Goal: Use online tool/utility: Utilize a website feature to perform a specific function

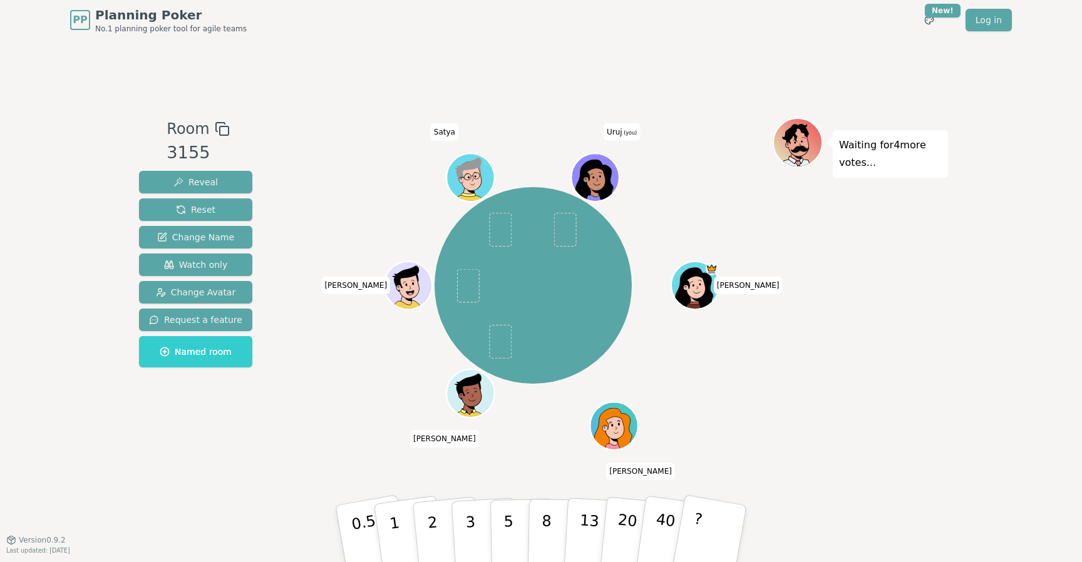
click at [332, 411] on div "[PERSON_NAME] [PERSON_NAME] Satya Uruj (you)" at bounding box center [533, 285] width 479 height 290
click at [387, 528] on button "1" at bounding box center [409, 533] width 74 height 101
click at [508, 527] on p "5" at bounding box center [508, 534] width 11 height 68
click at [409, 531] on button "1" at bounding box center [409, 533] width 74 height 101
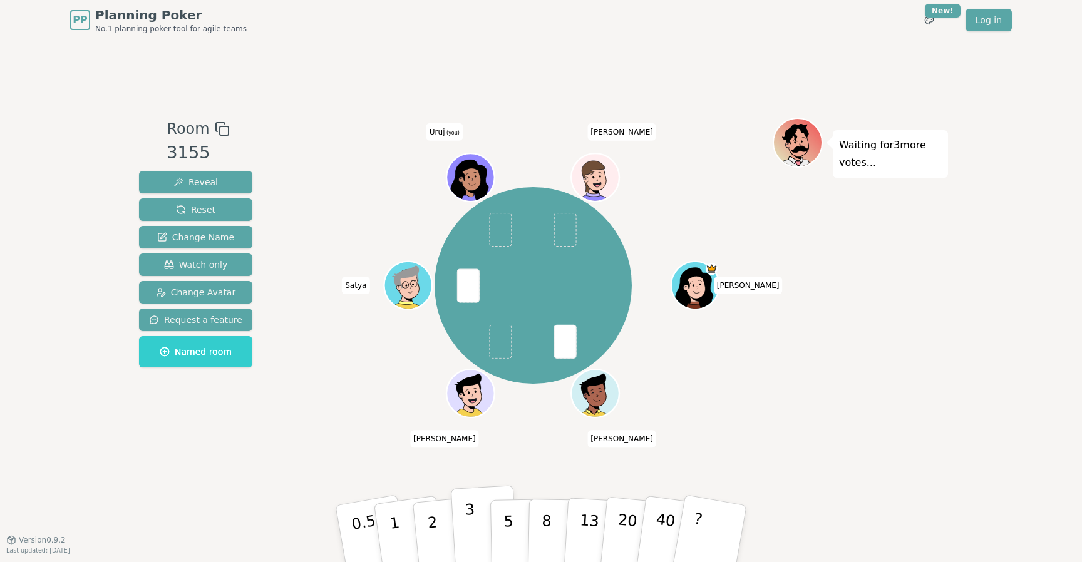
click at [473, 541] on p "3" at bounding box center [472, 535] width 14 height 68
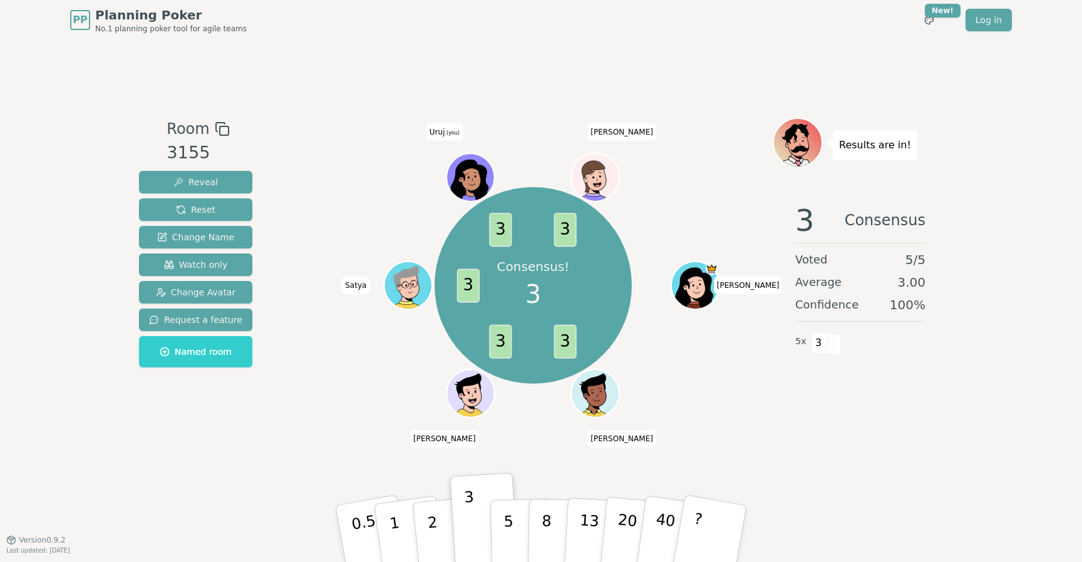
click at [475, 163] on icon at bounding box center [470, 180] width 38 height 41
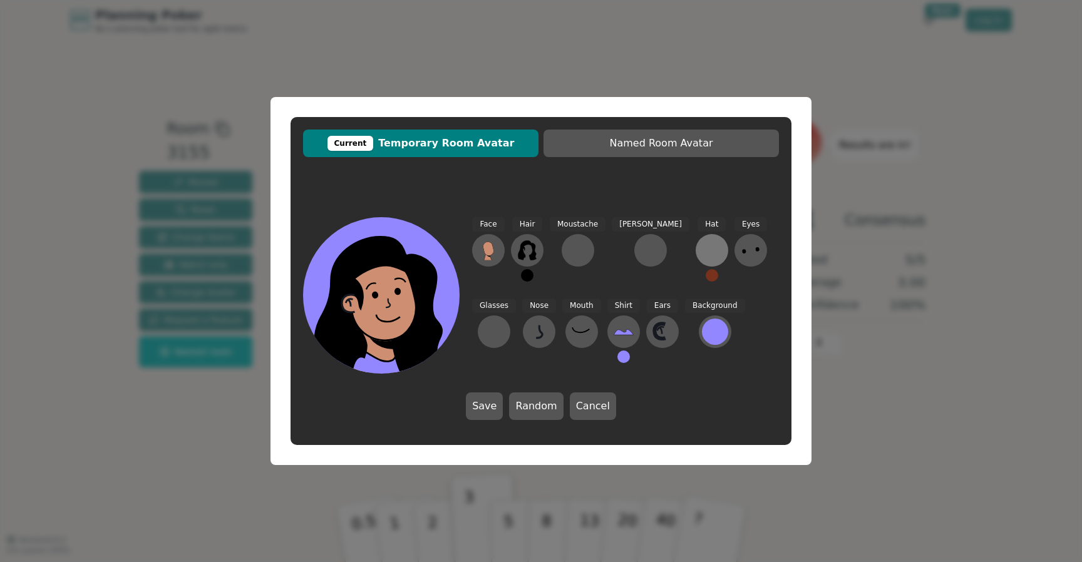
click at [702, 259] on div at bounding box center [712, 250] width 20 height 20
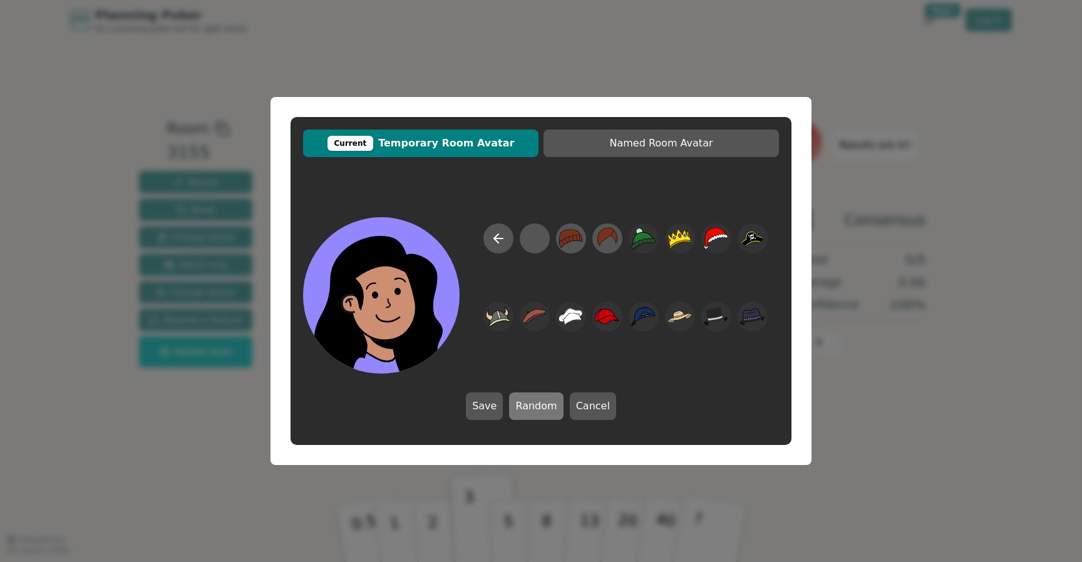
click at [538, 409] on button "Random" at bounding box center [536, 407] width 54 height 28
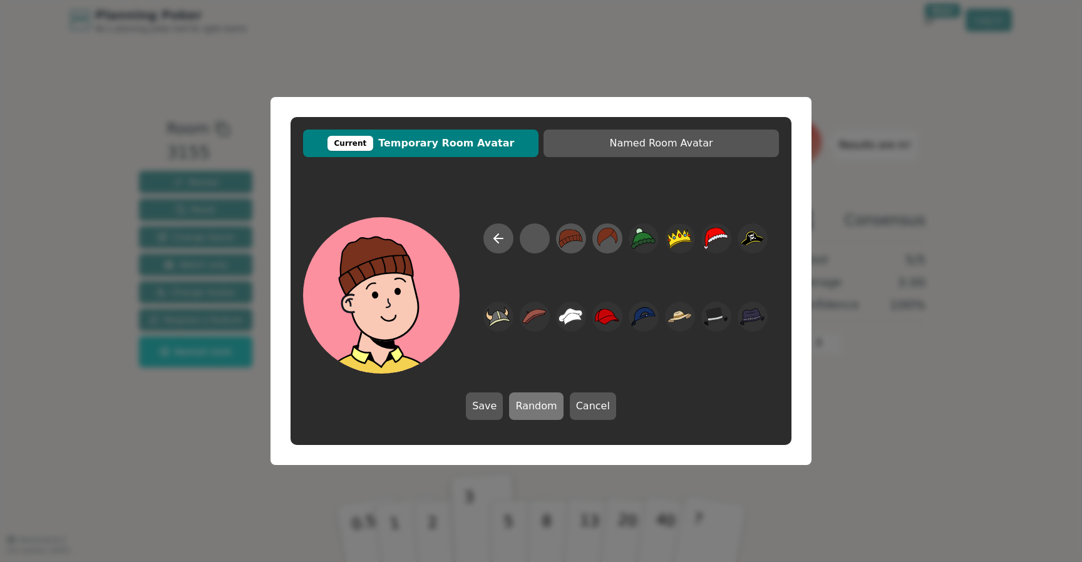
click at [538, 409] on button "Random" at bounding box center [536, 407] width 54 height 28
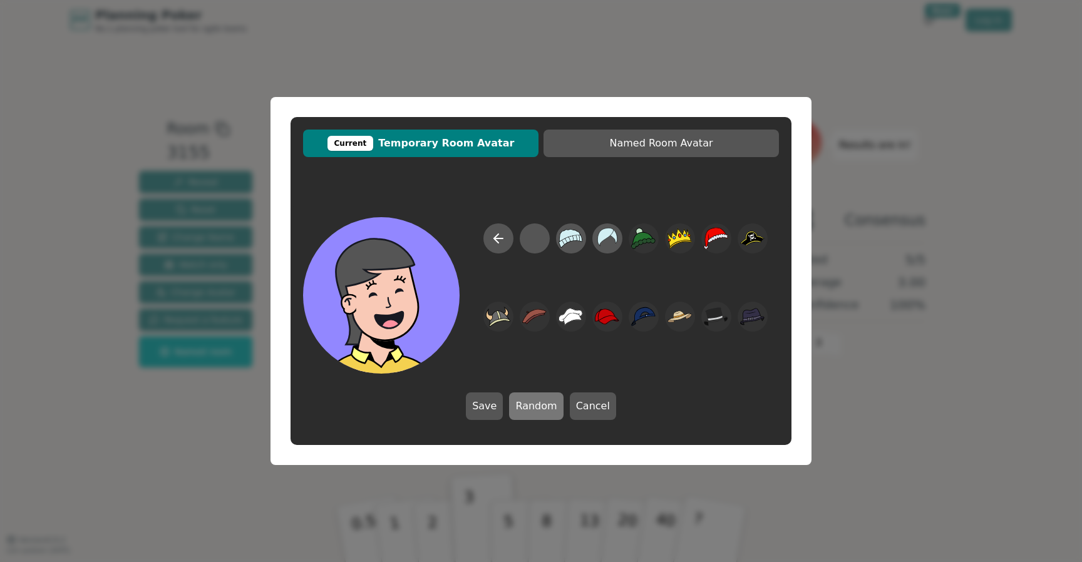
click at [538, 409] on button "Random" at bounding box center [536, 407] width 54 height 28
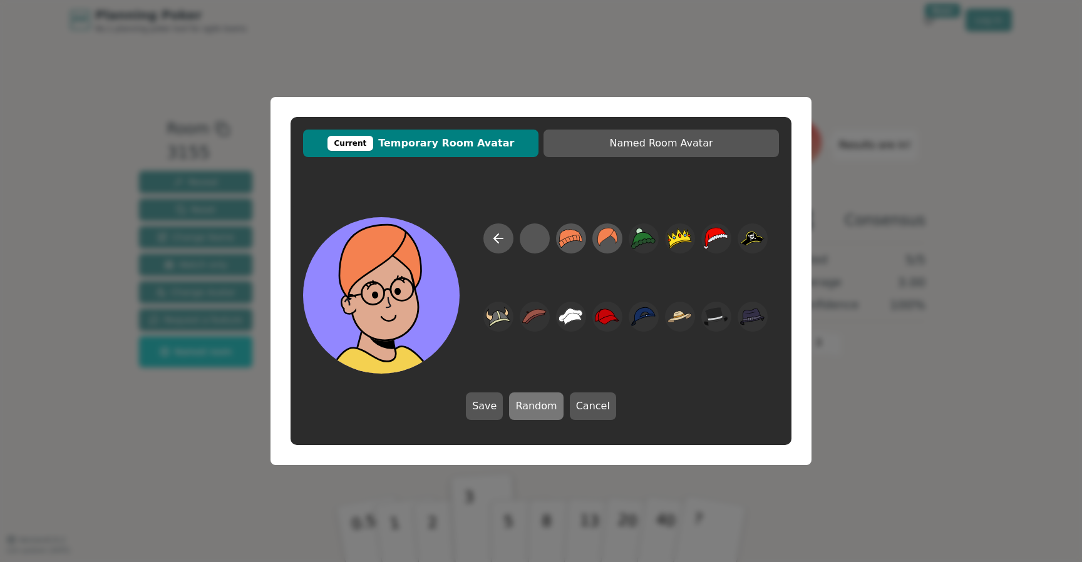
click at [538, 409] on button "Random" at bounding box center [536, 407] width 54 height 28
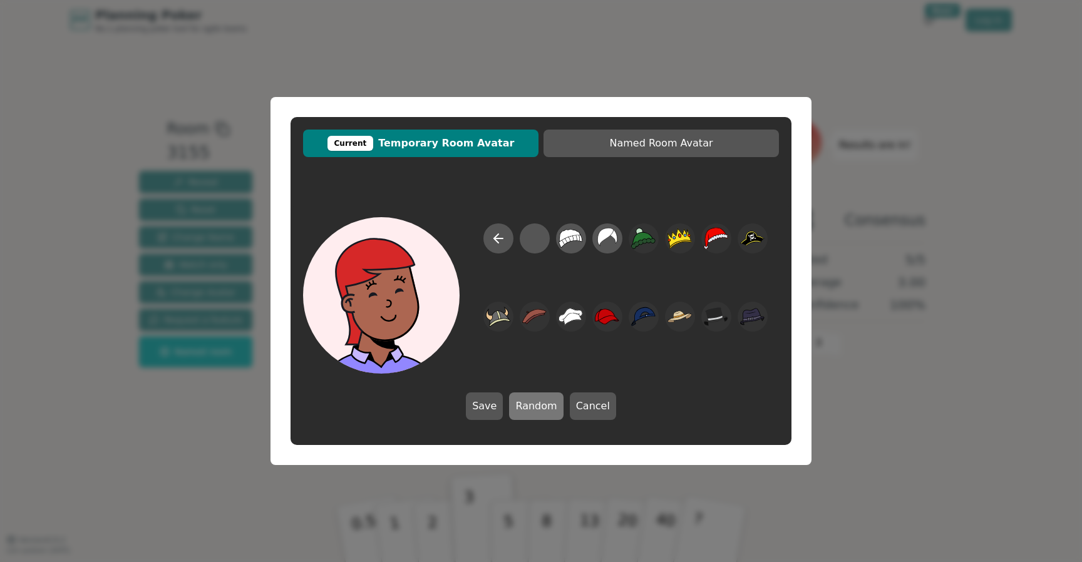
click at [538, 409] on button "Random" at bounding box center [536, 407] width 54 height 28
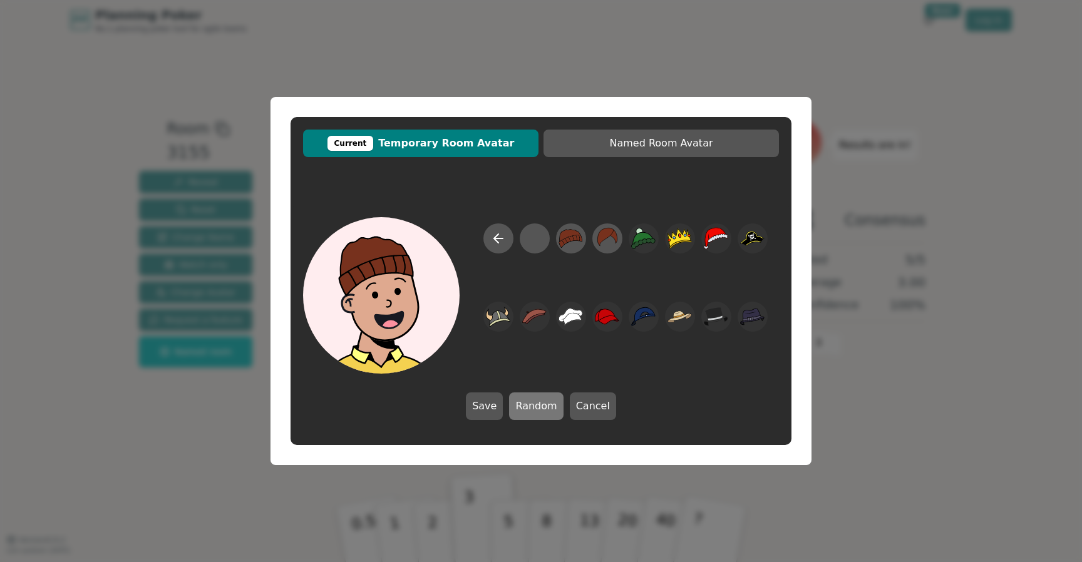
click at [538, 409] on button "Random" at bounding box center [536, 407] width 54 height 28
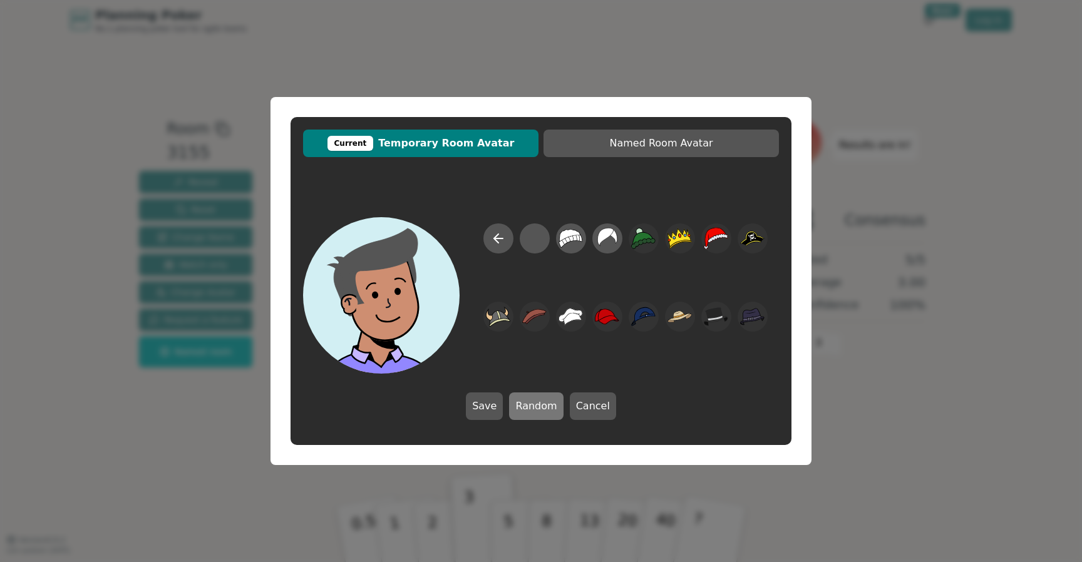
click at [540, 409] on button "Random" at bounding box center [536, 407] width 54 height 28
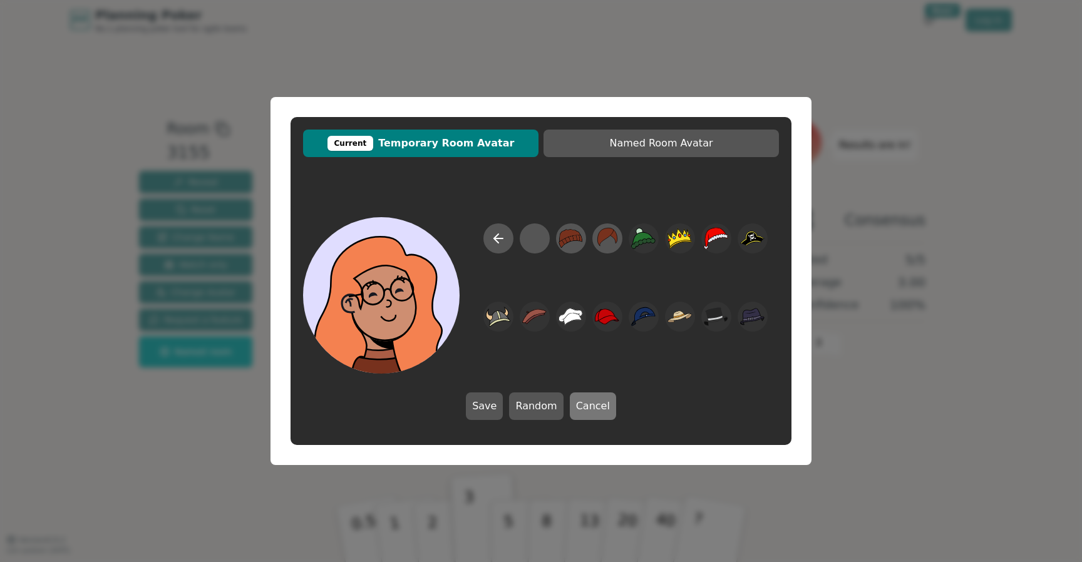
click at [573, 409] on button "Cancel" at bounding box center [593, 407] width 46 height 28
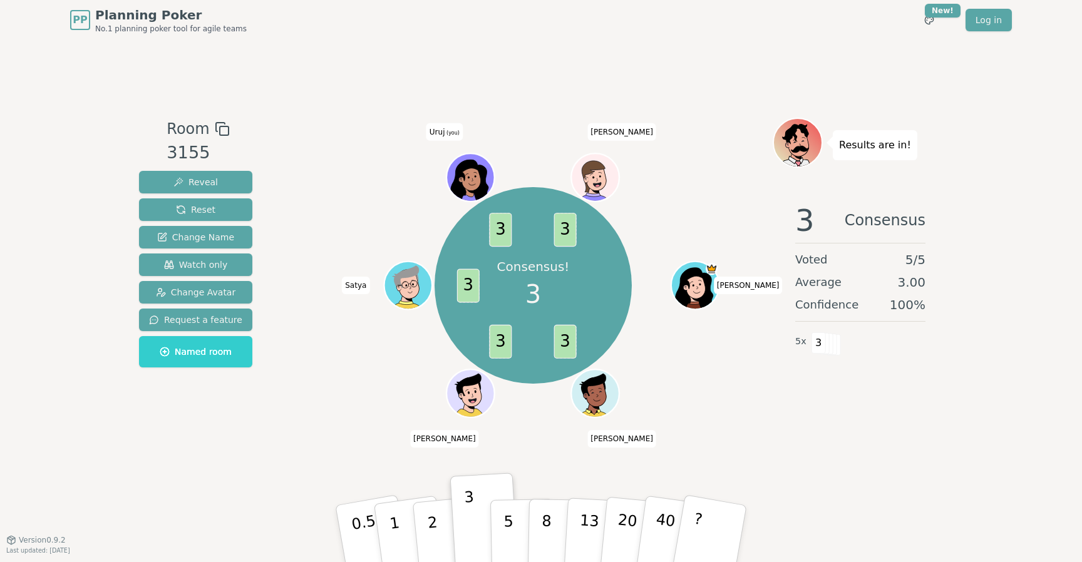
click at [471, 178] on icon at bounding box center [472, 180] width 4 height 4
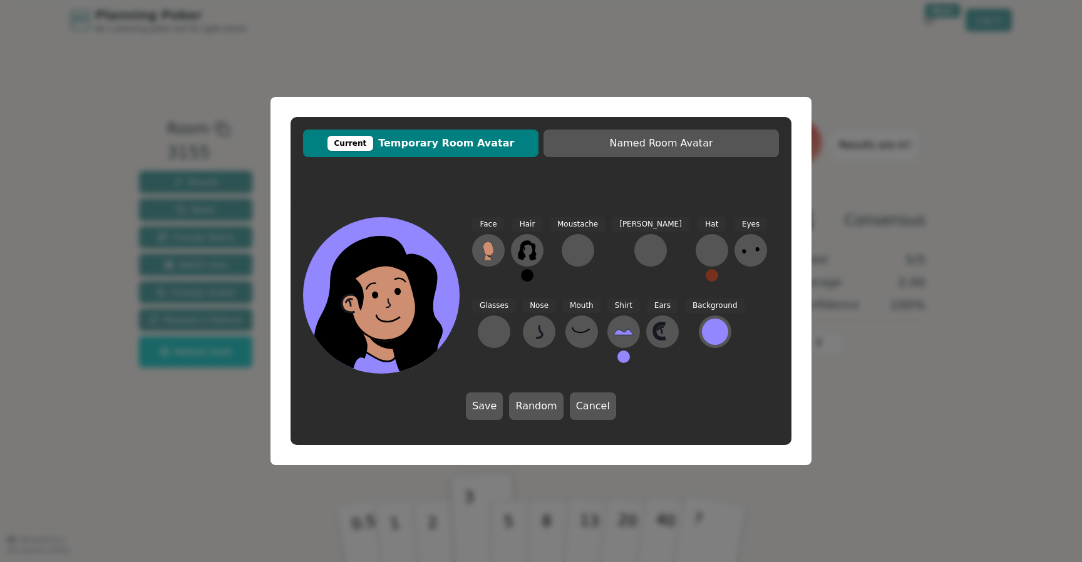
click at [680, 188] on div "Current Temporary Room Avatar Named Room Avatar Face Hair Moustache [PERSON_NAM…" at bounding box center [540, 281] width 501 height 328
click at [706, 277] on button at bounding box center [712, 275] width 13 height 13
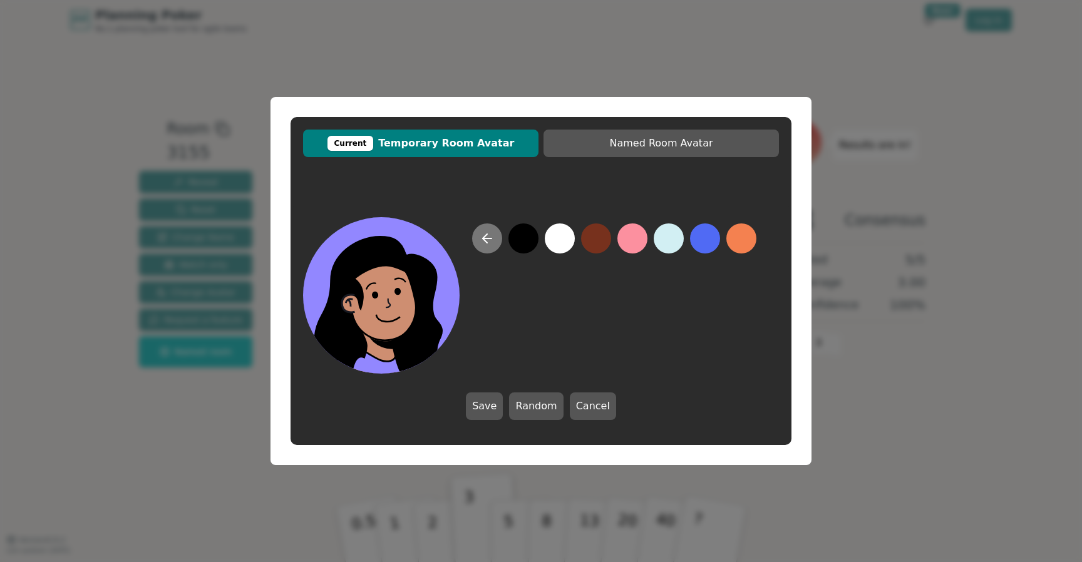
click at [483, 234] on icon at bounding box center [487, 238] width 15 height 15
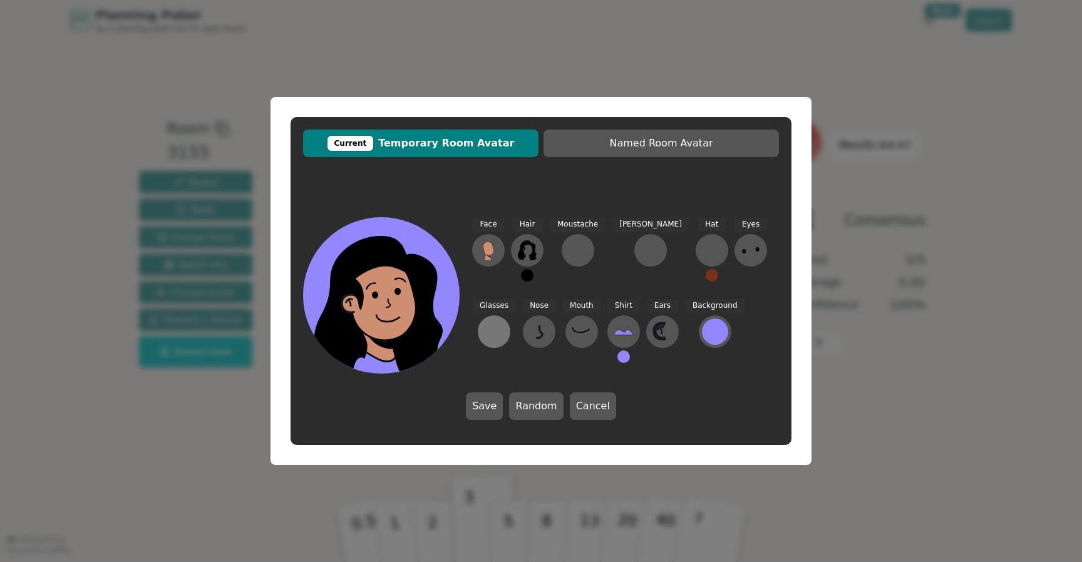
click at [504, 322] on div at bounding box center [494, 332] width 20 height 20
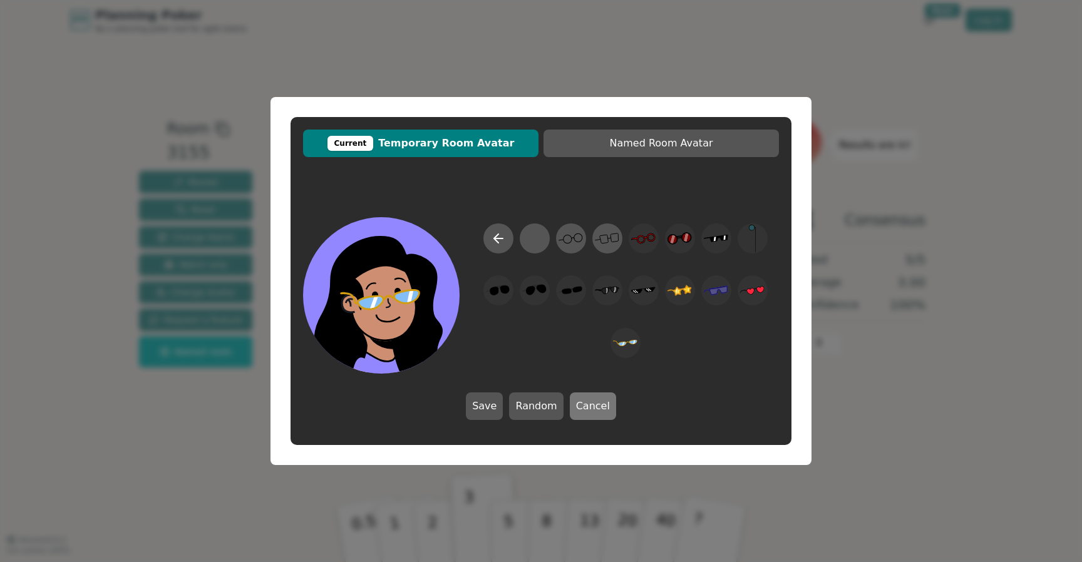
click at [589, 396] on button "Cancel" at bounding box center [593, 407] width 46 height 28
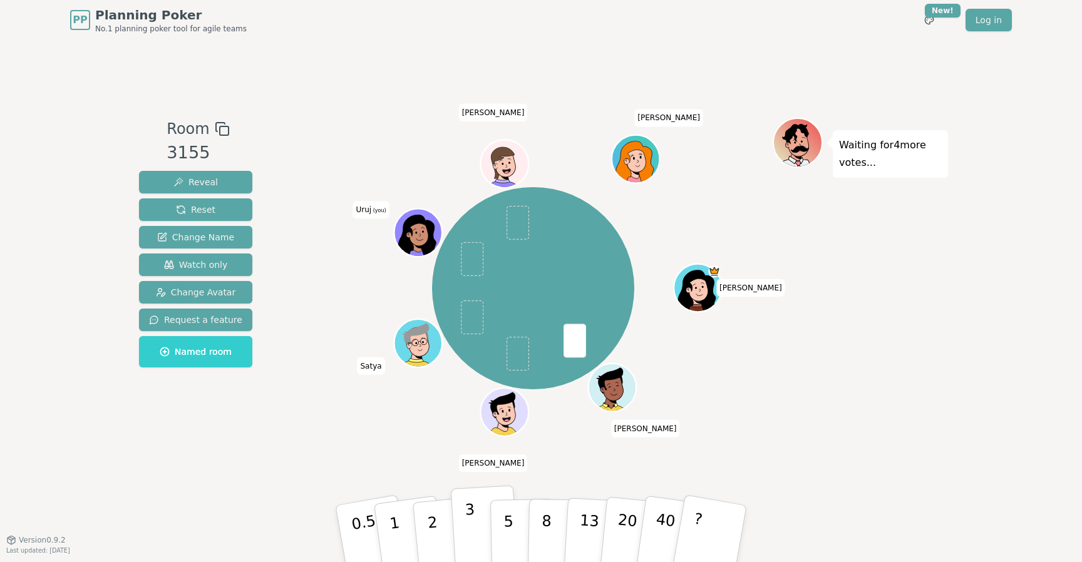
click at [470, 539] on p "3" at bounding box center [472, 535] width 14 height 68
